Goal: Check status

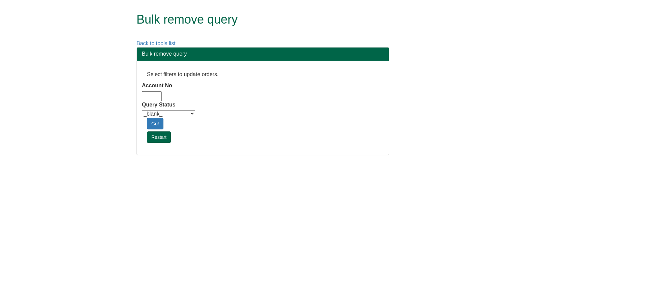
click at [155, 93] on input "Account No" at bounding box center [152, 96] width 20 height 10
type input "adm10"
click at [171, 114] on select "_blank_ Customer Credit_Control Purchasing Internal Other Address High_Value Co…" at bounding box center [168, 113] width 53 height 7
select select "Automation_Check"
click at [142, 110] on select "_blank_ Customer Credit_Control Purchasing Internal Other Address High_Value Co…" at bounding box center [168, 113] width 53 height 7
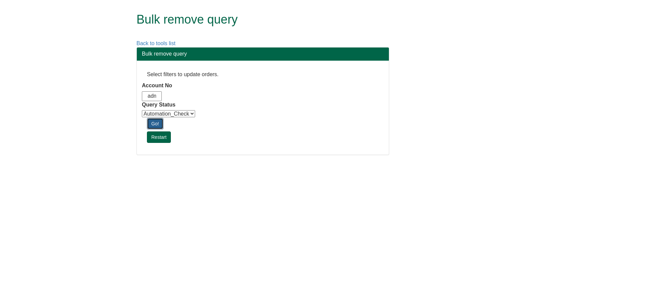
click at [156, 126] on link "Go!" at bounding box center [155, 123] width 16 height 11
